Goal: Use online tool/utility: Utilize a website feature to perform a specific function

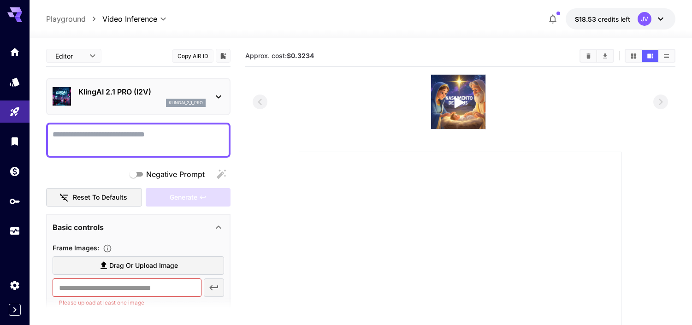
click at [163, 18] on body "**********" at bounding box center [346, 251] width 692 height 502
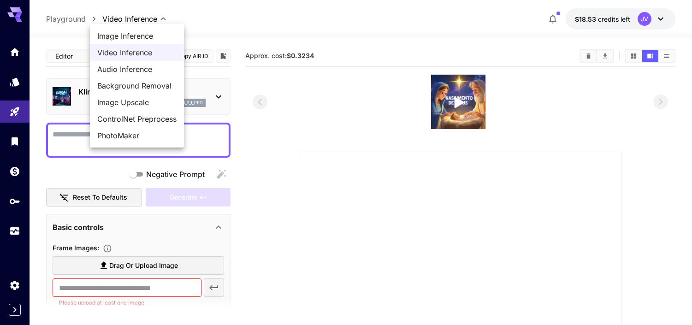
click at [197, 21] on div at bounding box center [346, 162] width 692 height 325
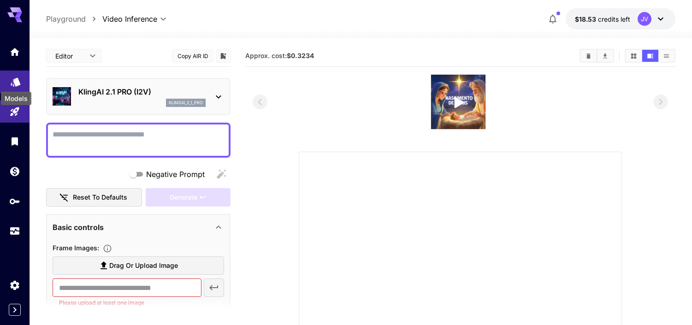
click at [19, 81] on icon "Models" at bounding box center [16, 79] width 10 height 9
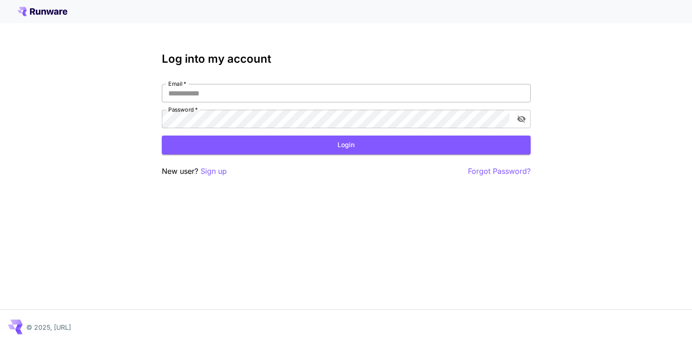
click at [264, 96] on input "Email   *" at bounding box center [346, 93] width 369 height 18
type input "**********"
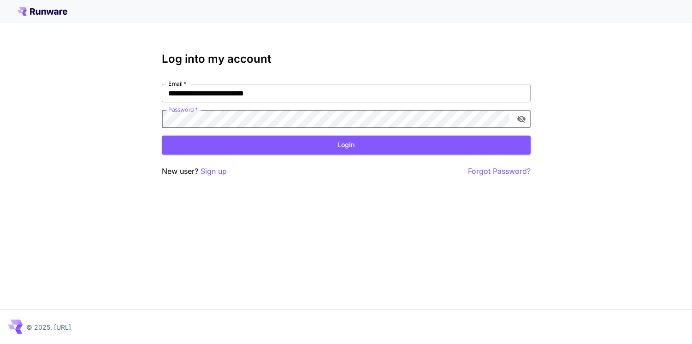
click button "Login" at bounding box center [346, 144] width 369 height 19
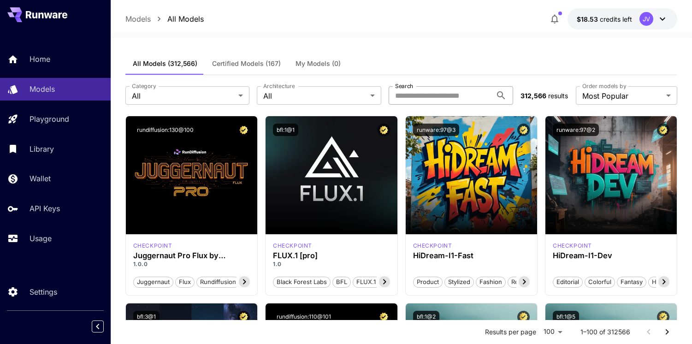
click at [433, 98] on input "Search" at bounding box center [439, 95] width 103 height 18
type input "*******"
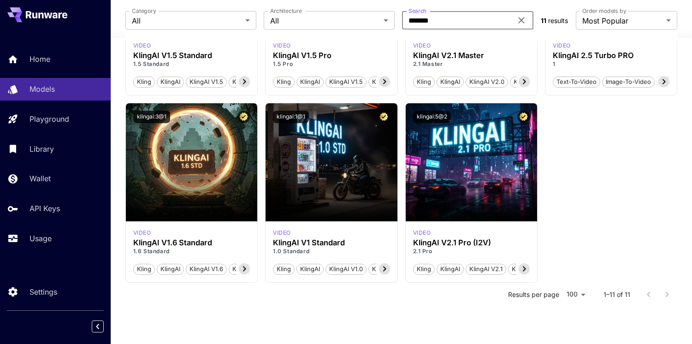
scroll to position [390, 0]
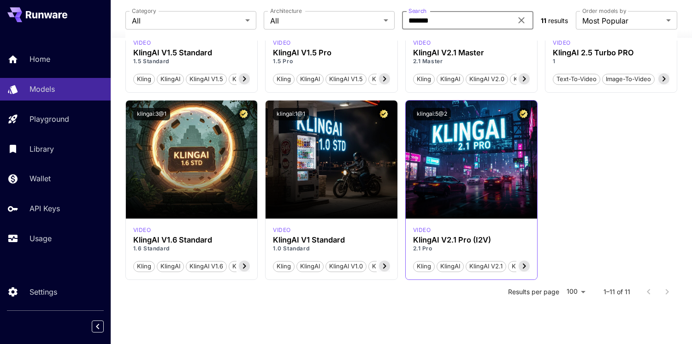
click at [482, 113] on div "klingai:5@2" at bounding box center [471, 114] width 117 height 12
click at [525, 268] on icon at bounding box center [523, 265] width 11 height 11
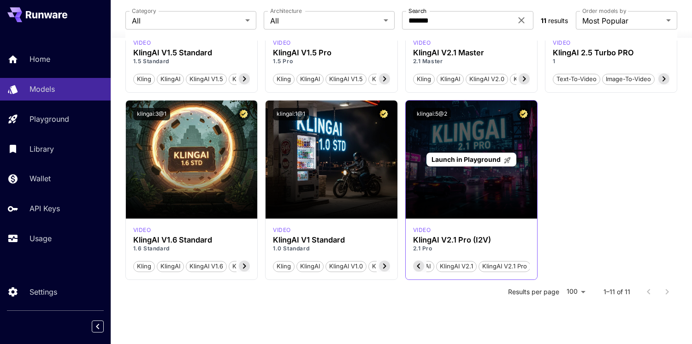
click at [429, 179] on div "Launch in Playground" at bounding box center [470, 159] width 131 height 118
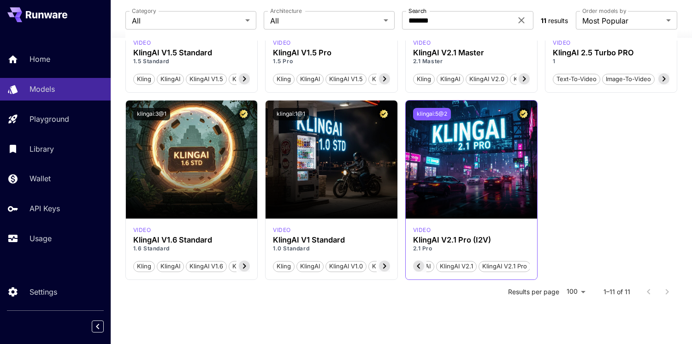
click at [441, 116] on button "klingai:5@2" at bounding box center [432, 114] width 38 height 12
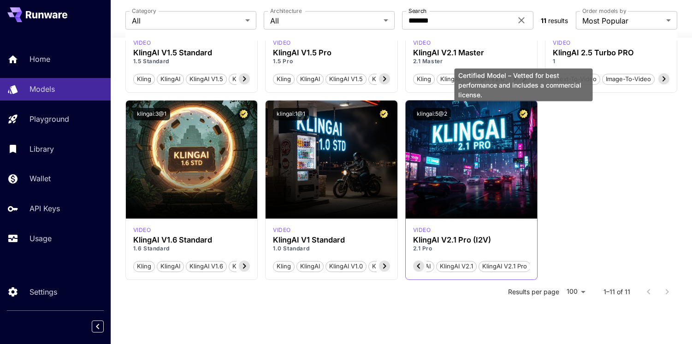
click at [523, 112] on icon "Certified Model – Vetted for best performance and includes a commercial license." at bounding box center [523, 114] width 9 height 8
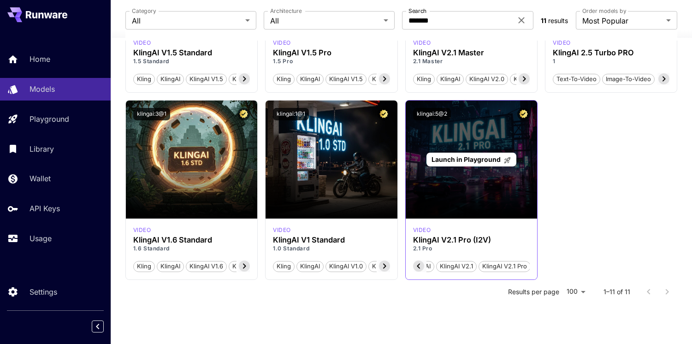
click at [465, 161] on span "Launch in Playground" at bounding box center [465, 159] width 69 height 8
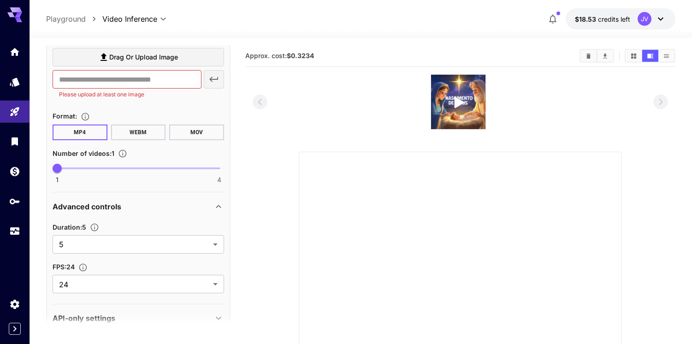
scroll to position [227, 0]
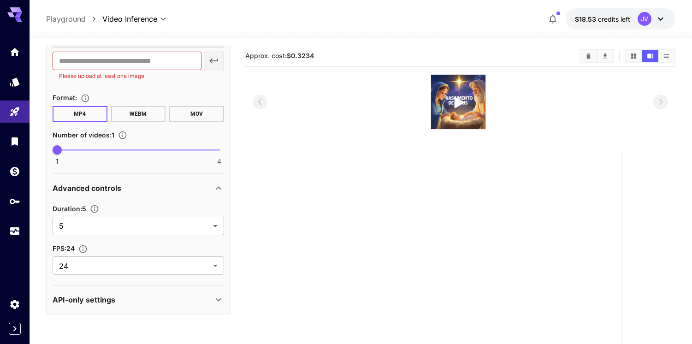
click at [177, 306] on div "API-only settings" at bounding box center [138, 299] width 171 height 22
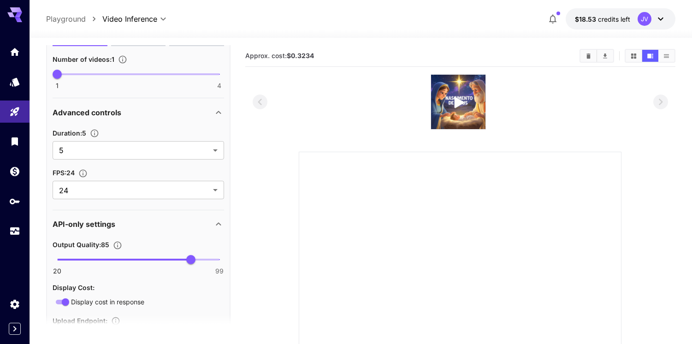
scroll to position [353, 0]
